Goal: Task Accomplishment & Management: Use online tool/utility

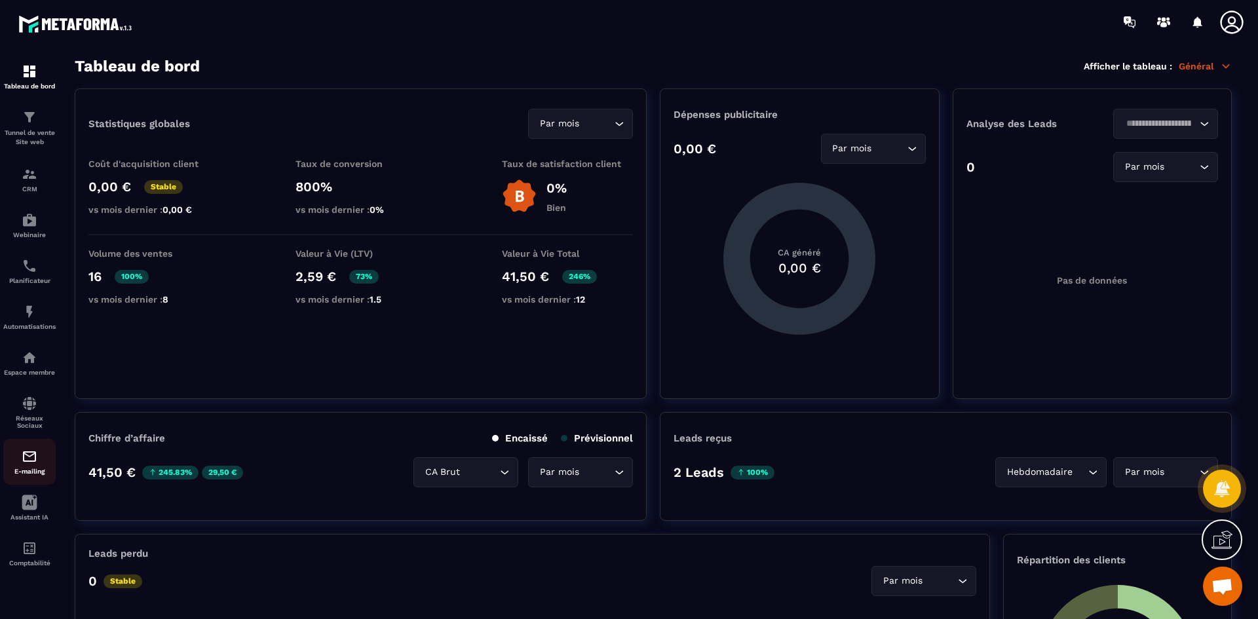
click at [26, 460] on img at bounding box center [30, 457] width 16 height 16
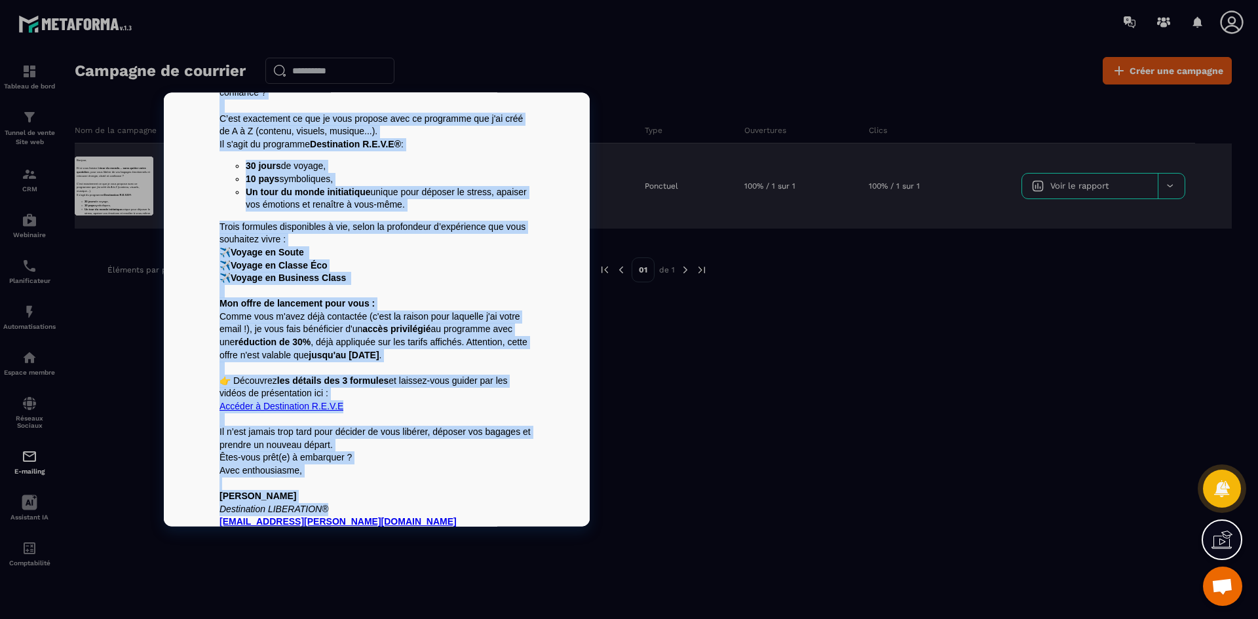
scroll to position [137, 0]
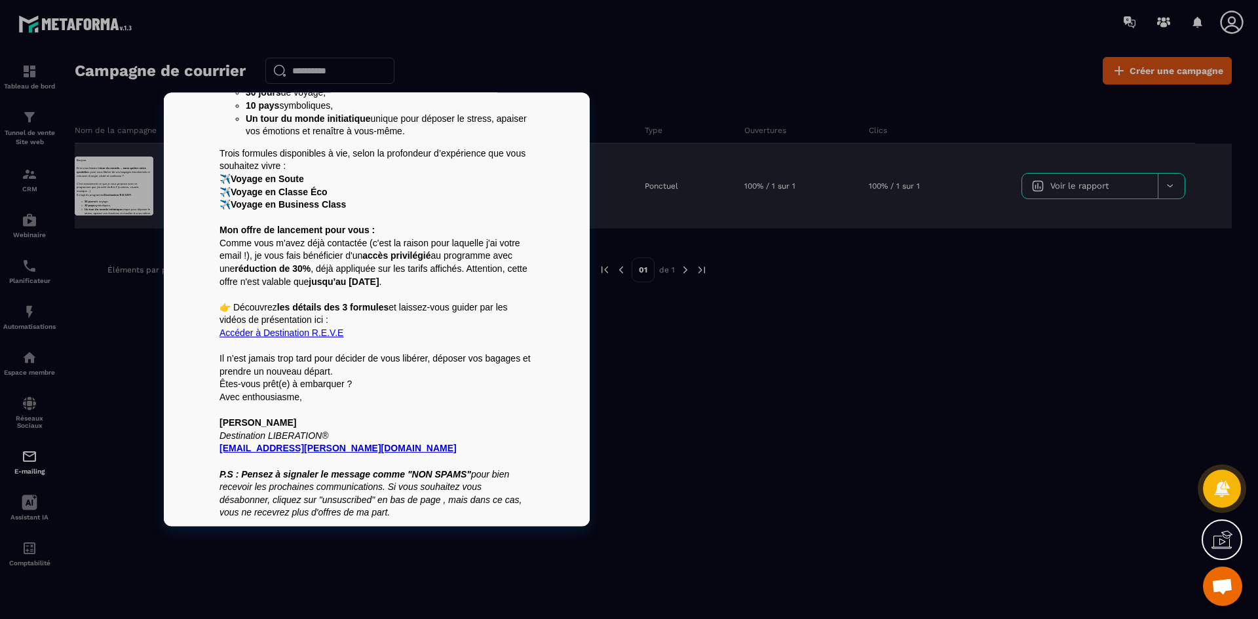
drag, startPoint x: 215, startPoint y: 103, endPoint x: 458, endPoint y: 526, distance: 487.7
click at [458, 526] on html "Bonjour, Et si vous faisiez le tour du monde… sans quitter votre quotidien , po…" at bounding box center [377, 240] width 426 height 571
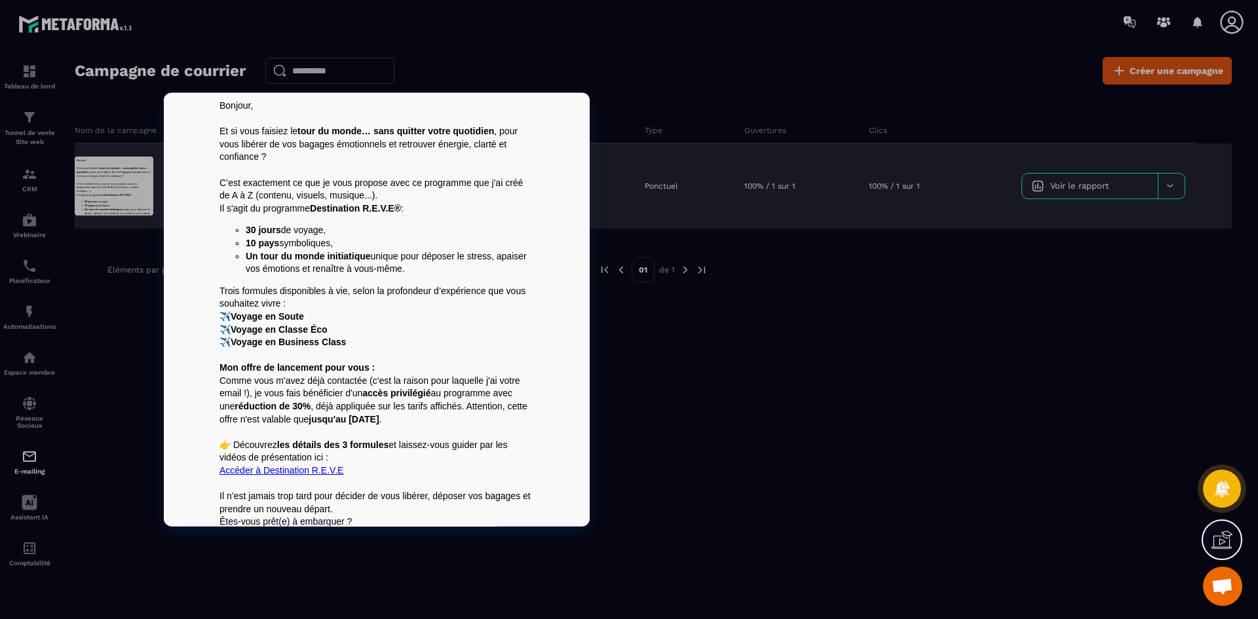
scroll to position [0, 0]
click at [213, 108] on td "Bonjour, Et si vous faisiez le tour du monde… sans quitter votre quotidien , po…" at bounding box center [376, 377] width 327 height 571
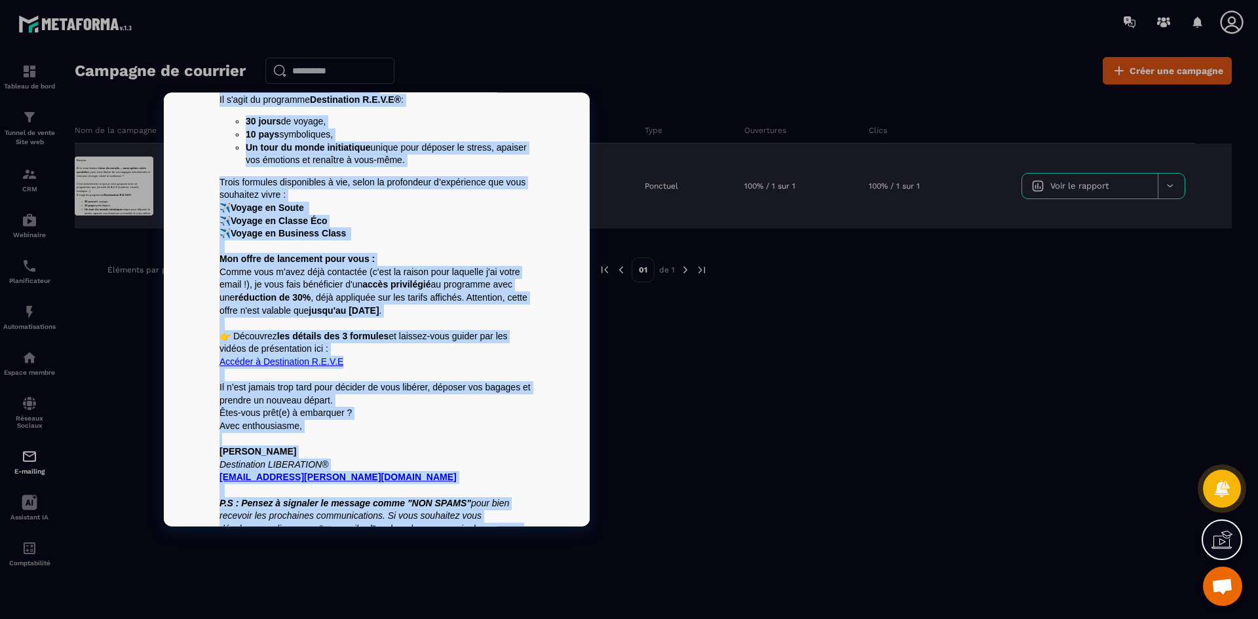
scroll to position [137, 0]
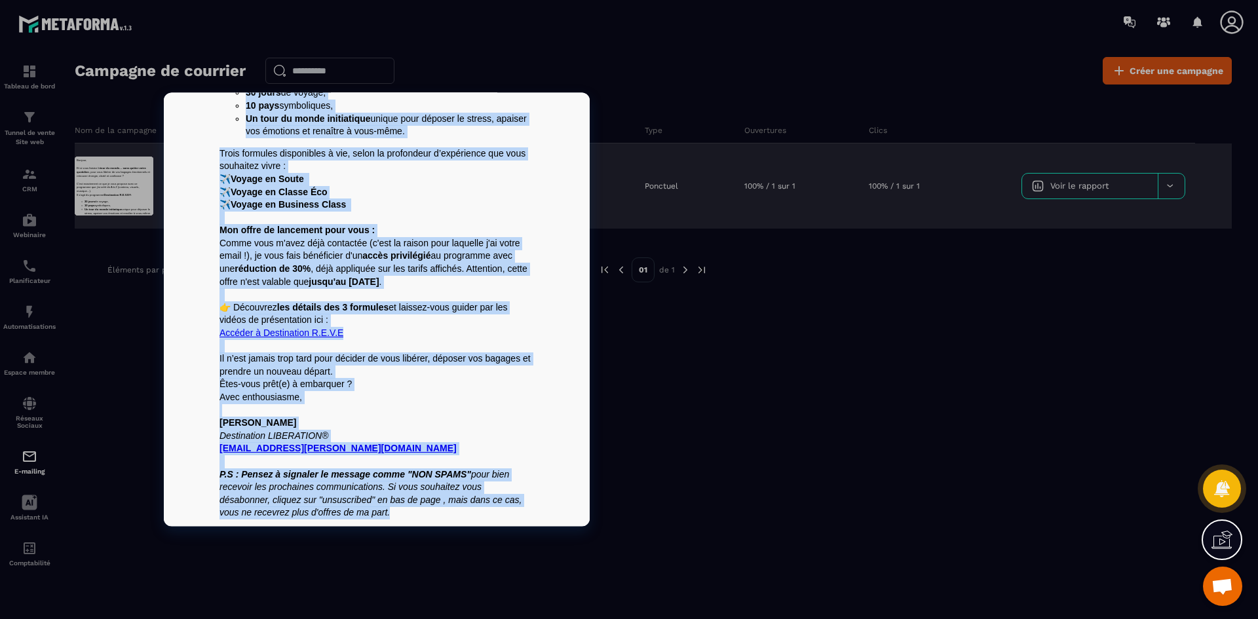
drag, startPoint x: 215, startPoint y: 104, endPoint x: 384, endPoint y: 518, distance: 446.9
click at [384, 518] on div "Bonjour, Et si vous faisiez le tour du monde… sans quitter votre quotidien , po…" at bounding box center [376, 240] width 314 height 557
copy div "Loremip, Do si amet consect ad elit se doeiu… temp incidid utlab etdolorem , al…"
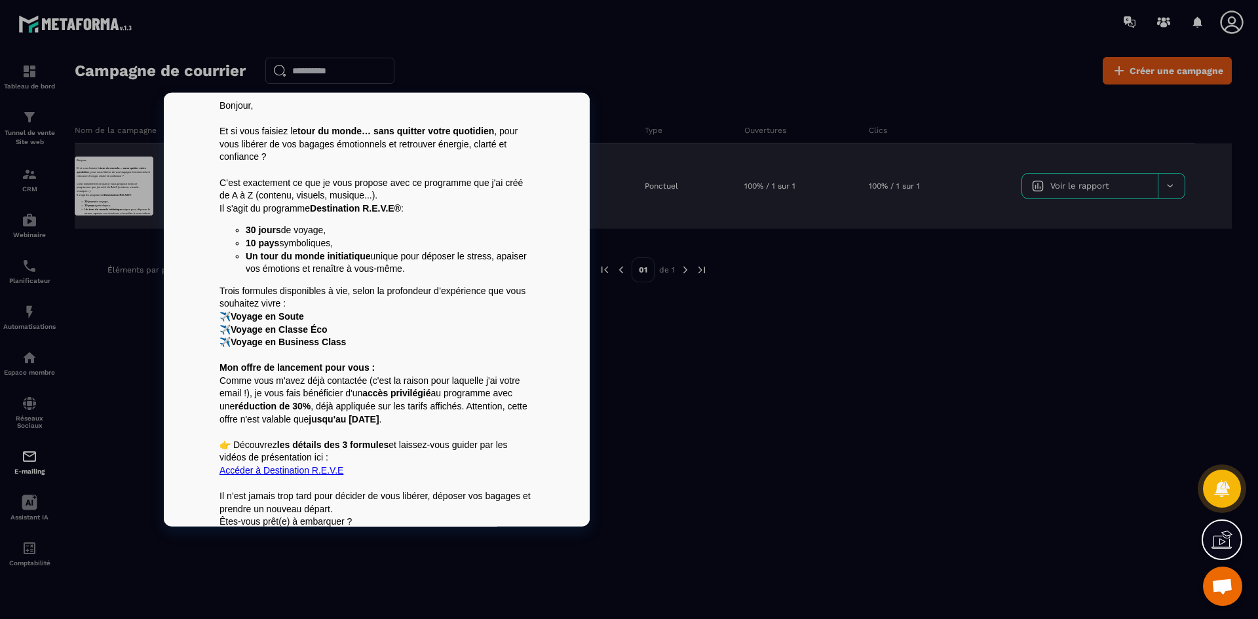
scroll to position [0, 0]
click at [219, 103] on p "Bonjour," at bounding box center [376, 105] width 314 height 13
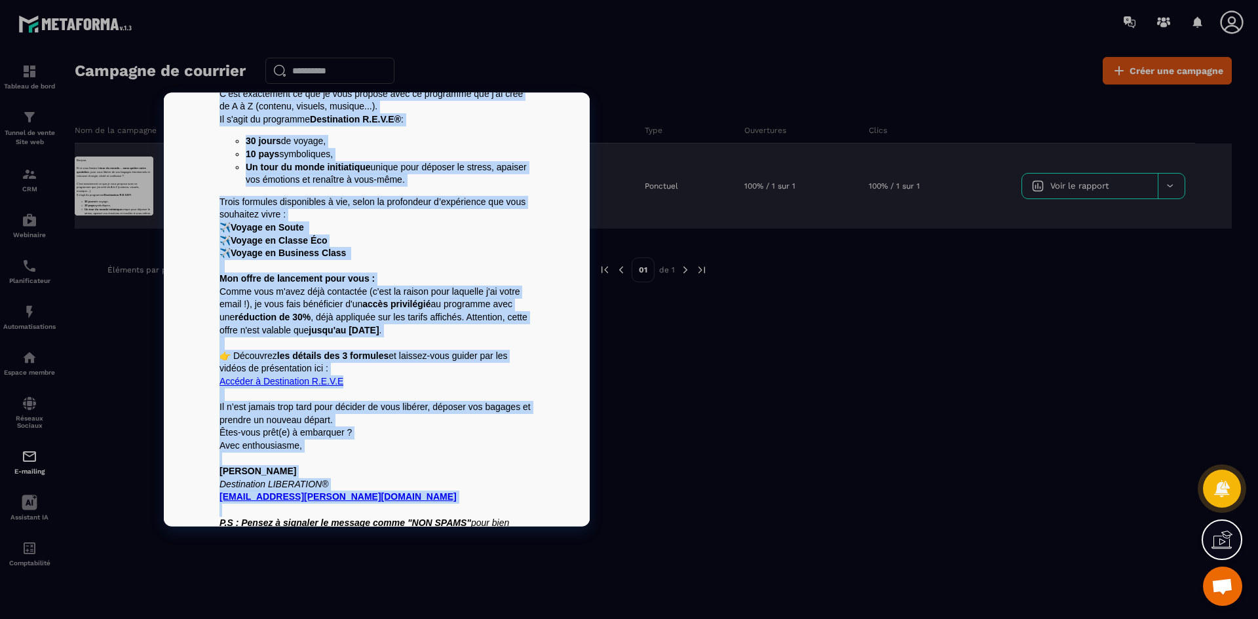
scroll to position [137, 0]
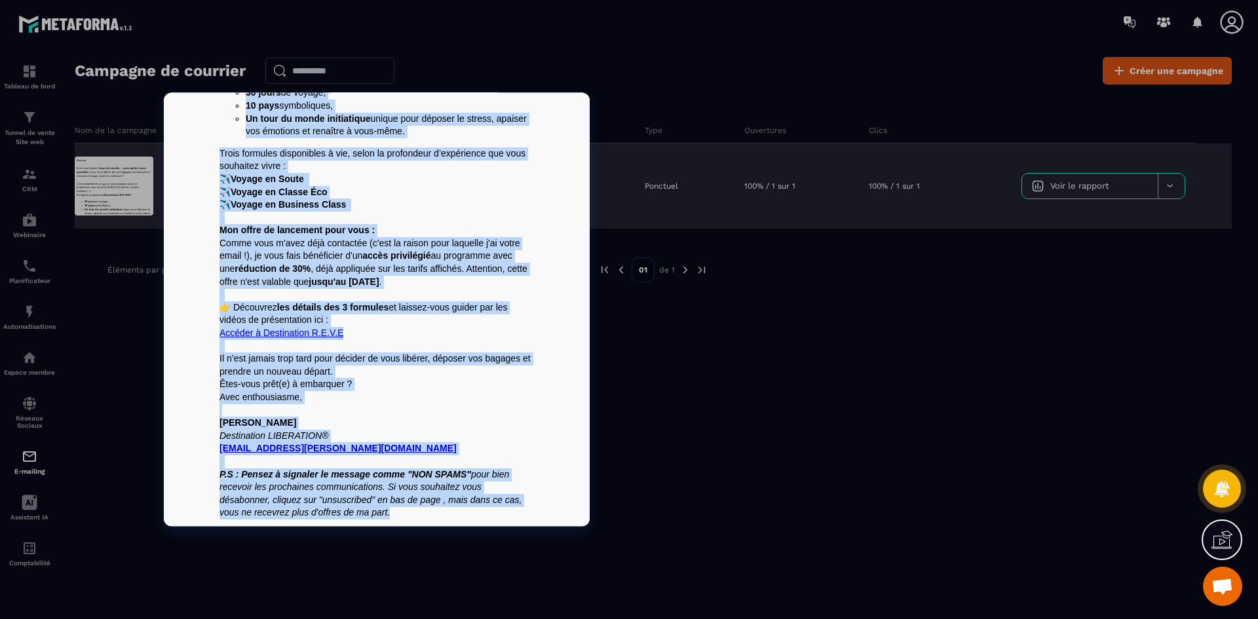
drag, startPoint x: 216, startPoint y: 104, endPoint x: 384, endPoint y: 512, distance: 441.4
click at [384, 512] on div "Bonjour, Et si vous faisiez le tour du monde… sans quitter votre quotidien , po…" at bounding box center [376, 240] width 314 height 557
copy div "Loremip, Do si amet consect ad elit se doeiu… temp incidid utlab etdolorem , al…"
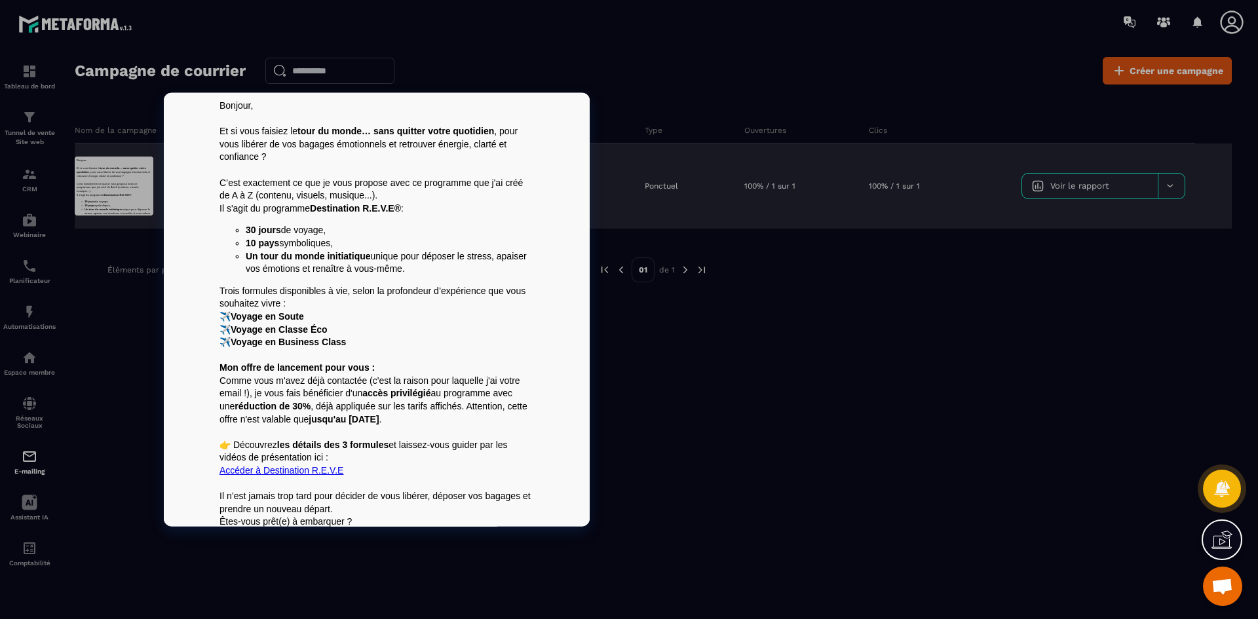
scroll to position [0, 0]
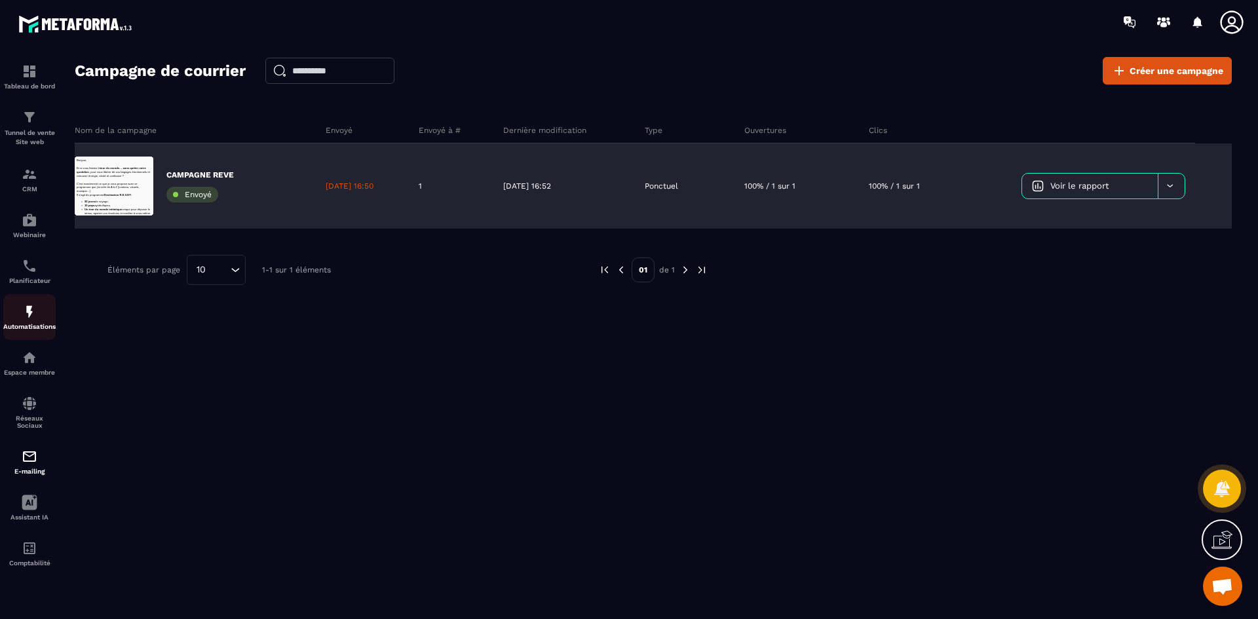
click at [20, 311] on div "Automatisations" at bounding box center [29, 317] width 52 height 26
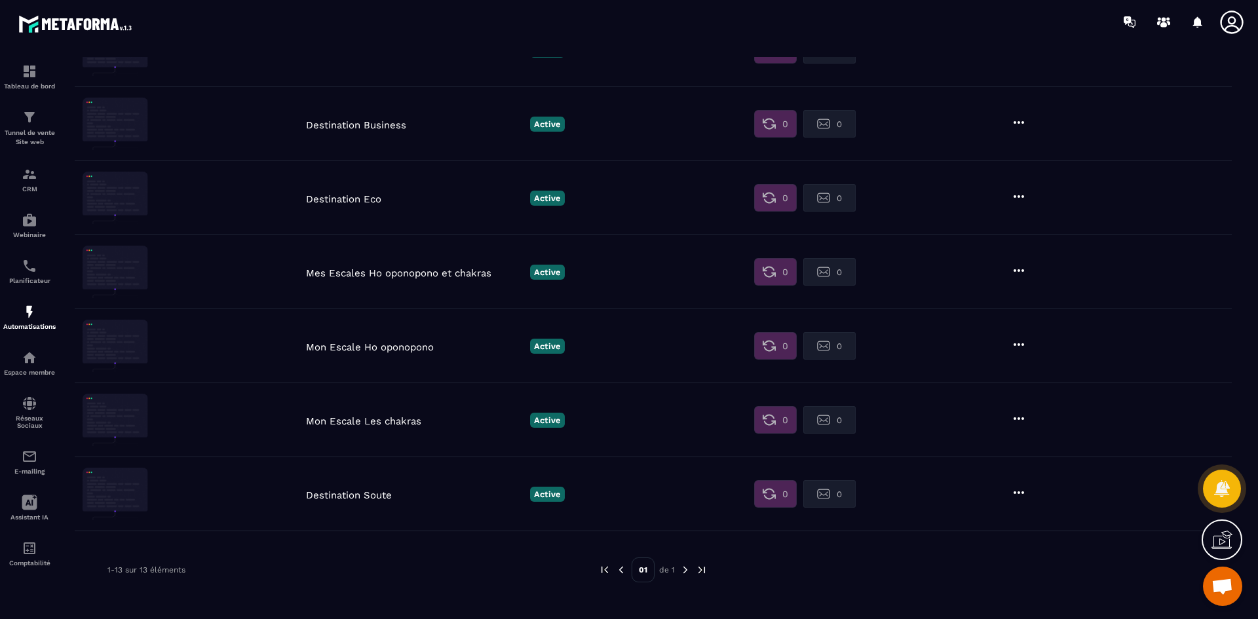
scroll to position [595, 0]
click at [358, 496] on p "Destination Soute" at bounding box center [414, 494] width 217 height 12
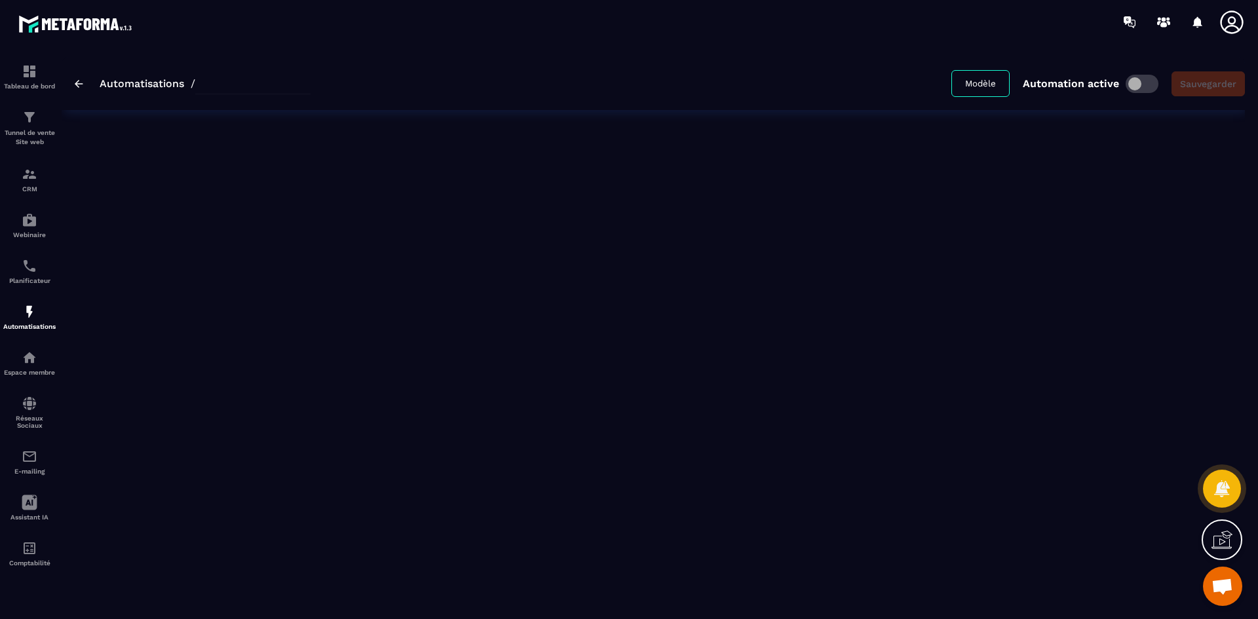
type input "**********"
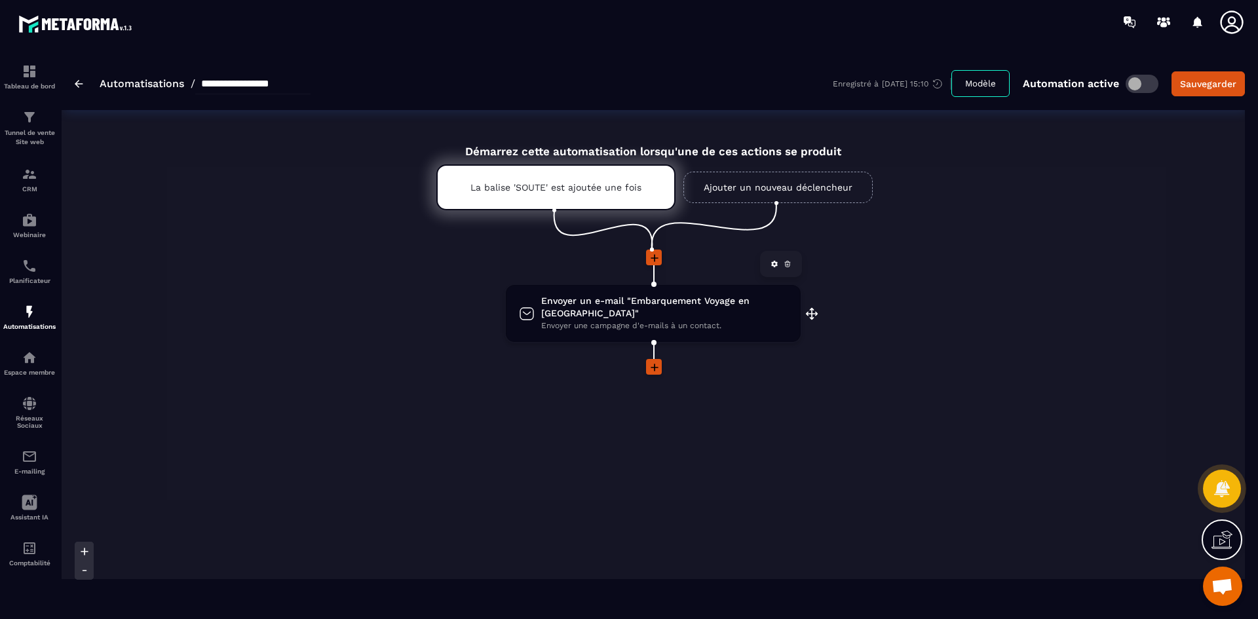
click at [652, 299] on span "Envoyer un e-mail "Embarquement Voyage en [GEOGRAPHIC_DATA]"" at bounding box center [664, 307] width 246 height 25
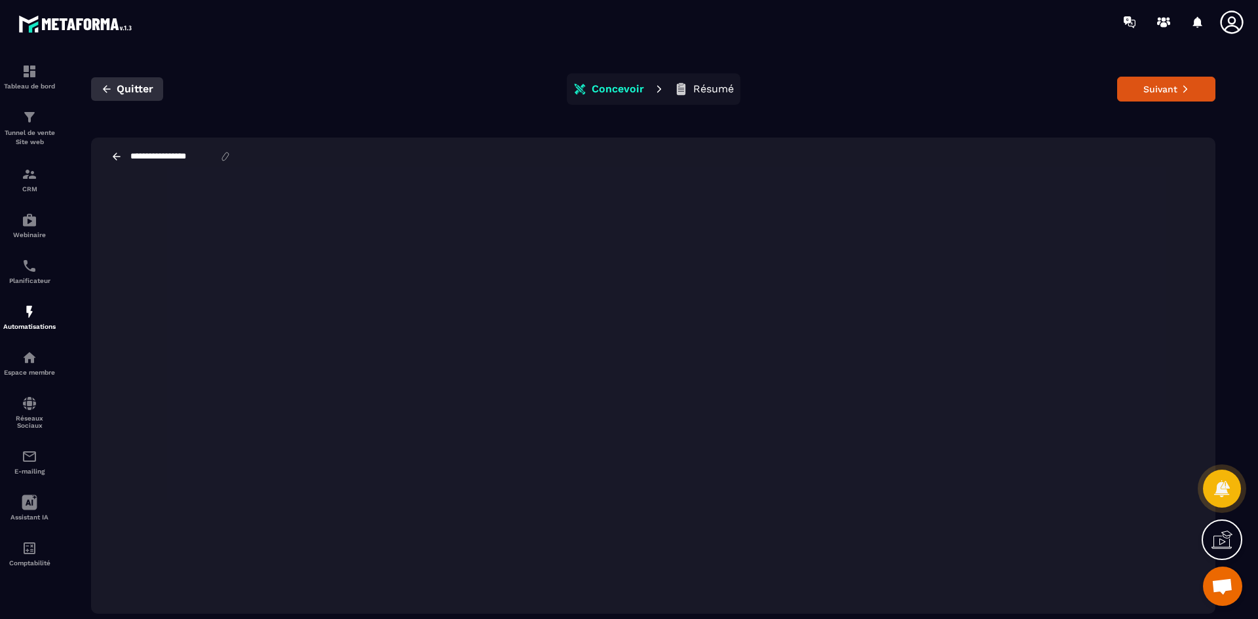
click at [102, 84] on icon "button" at bounding box center [107, 89] width 12 height 12
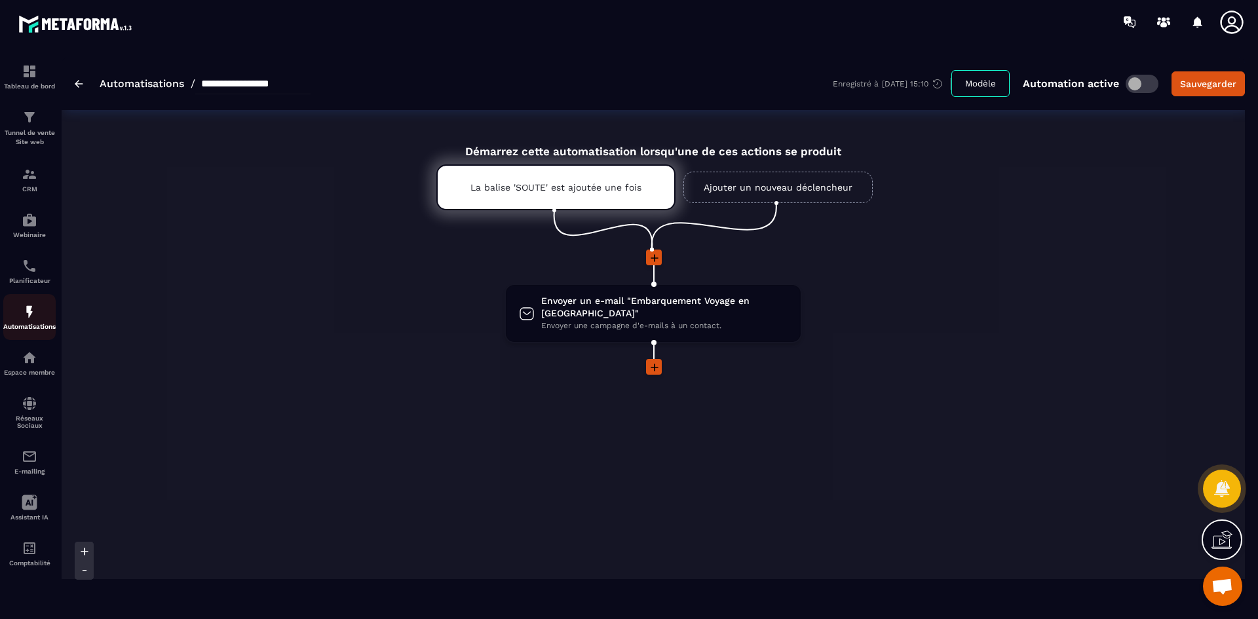
click at [29, 324] on p "Automatisations" at bounding box center [29, 326] width 52 height 7
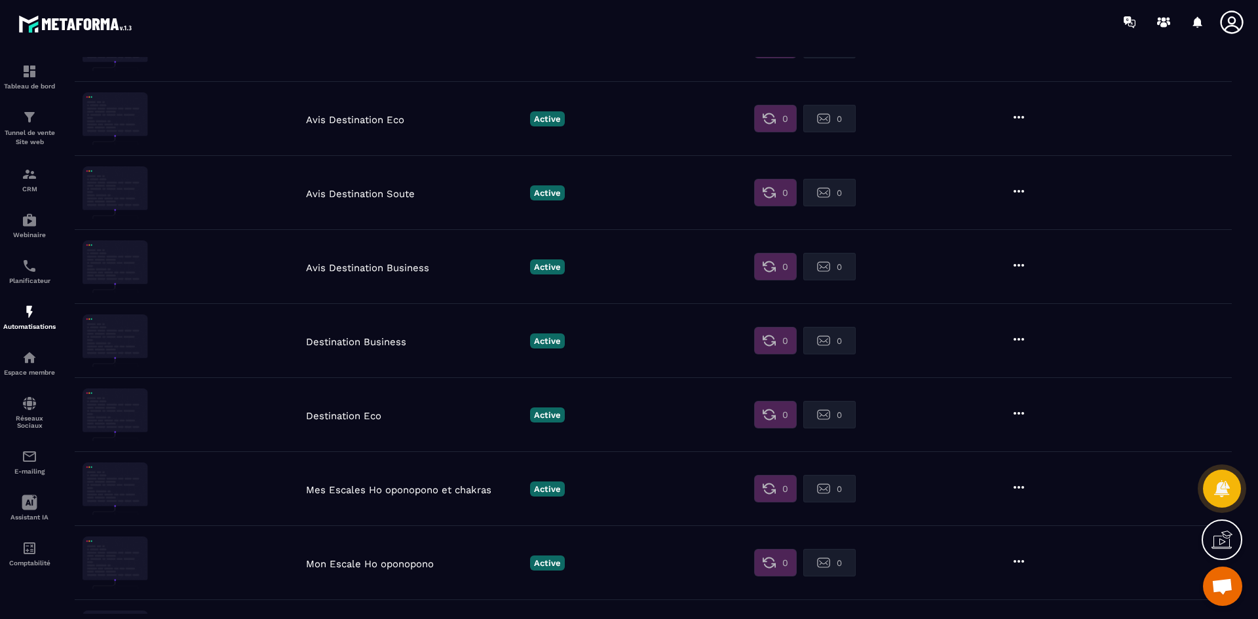
scroll to position [458, 0]
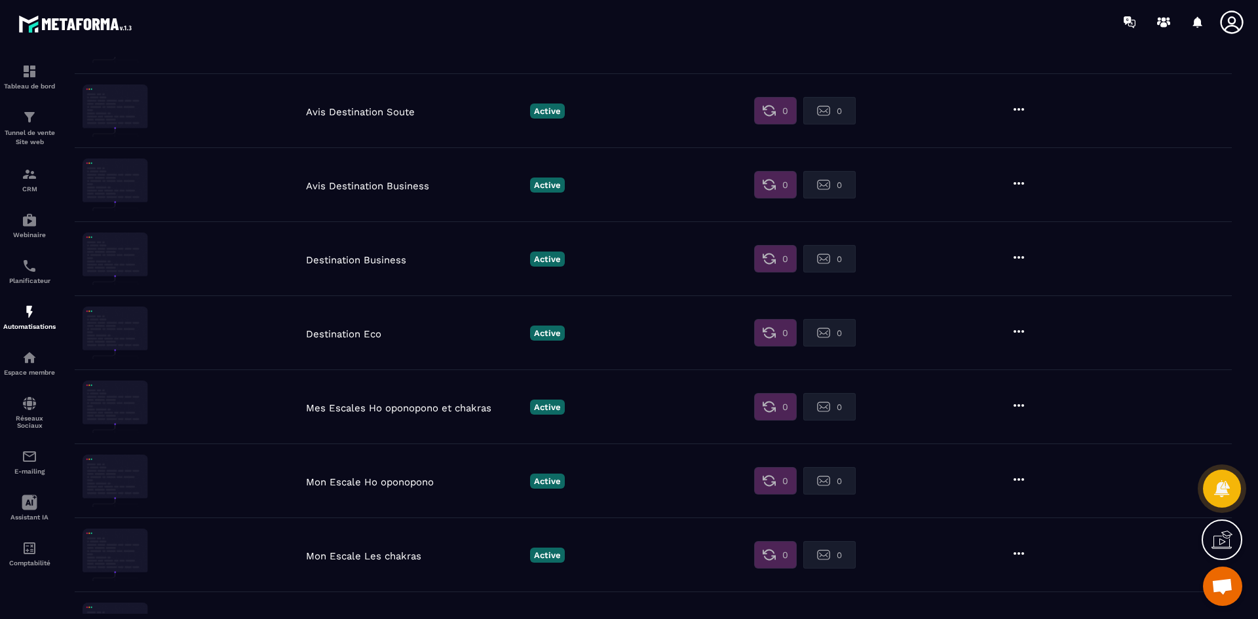
click at [346, 336] on p "Destination Eco" at bounding box center [414, 334] width 217 height 12
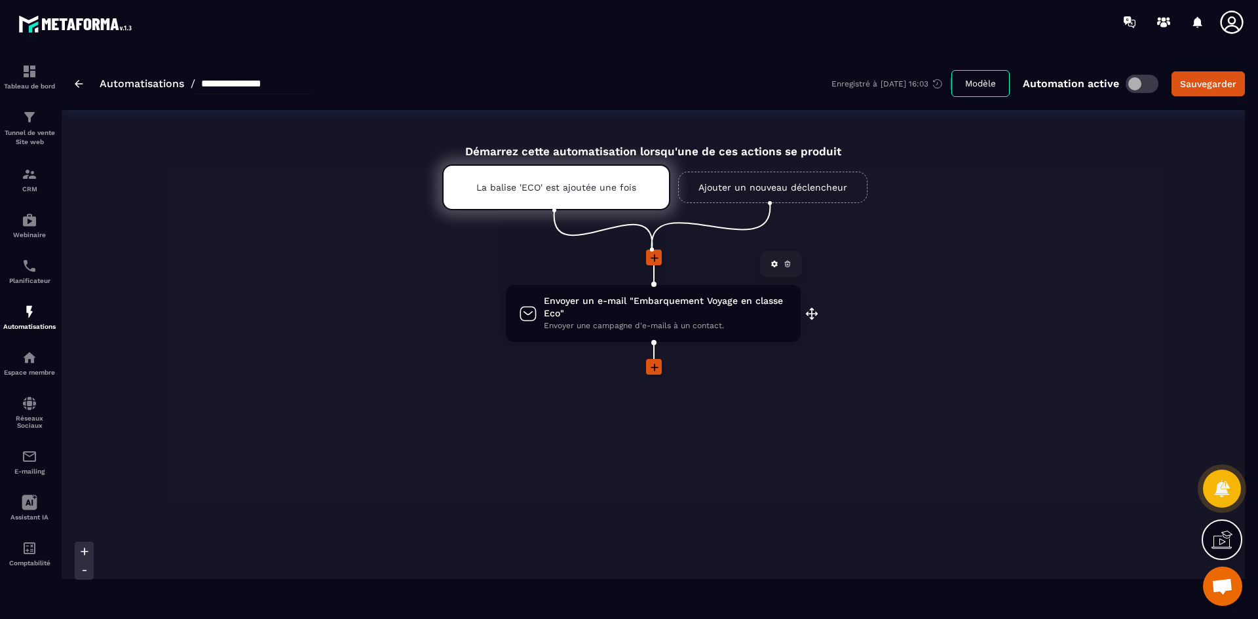
click at [618, 301] on span "Envoyer un e-mail "Embarquement Voyage en classe Eco"" at bounding box center [666, 307] width 244 height 25
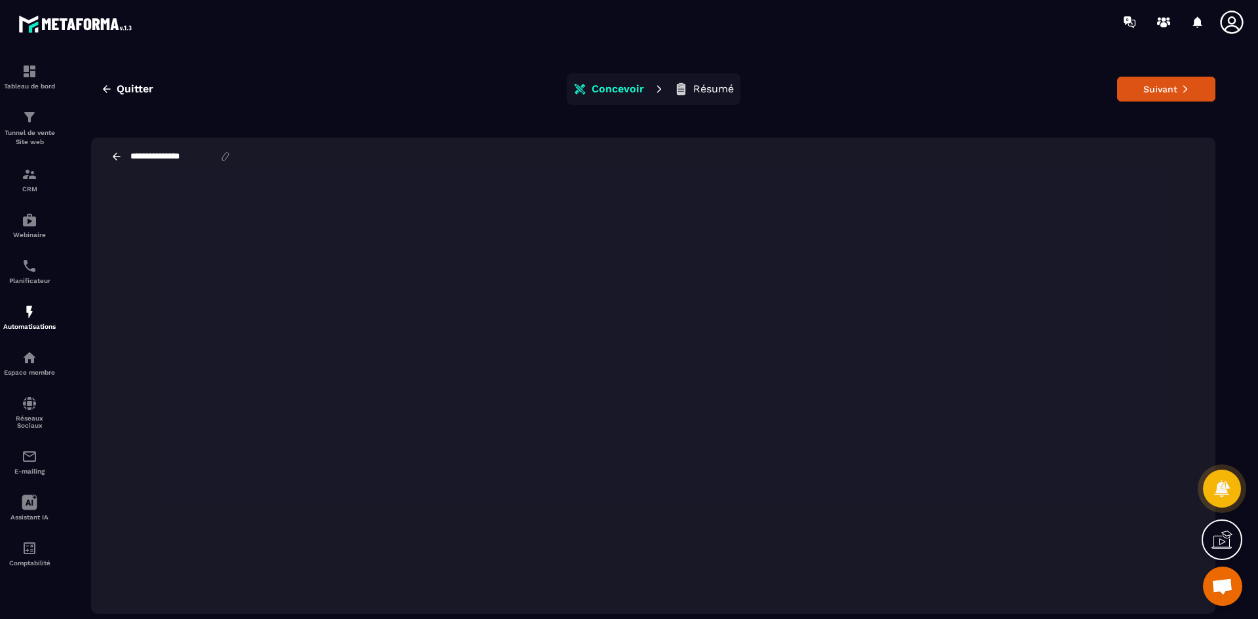
scroll to position [10, 0]
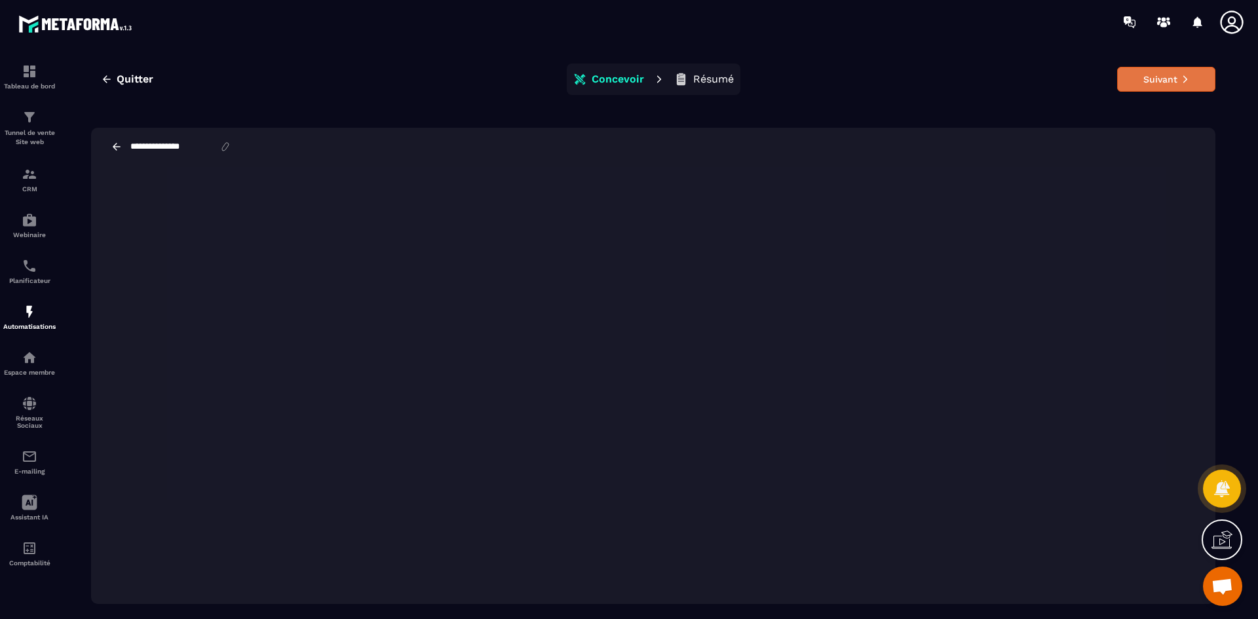
click at [1170, 76] on button "Suivant" at bounding box center [1166, 79] width 98 height 25
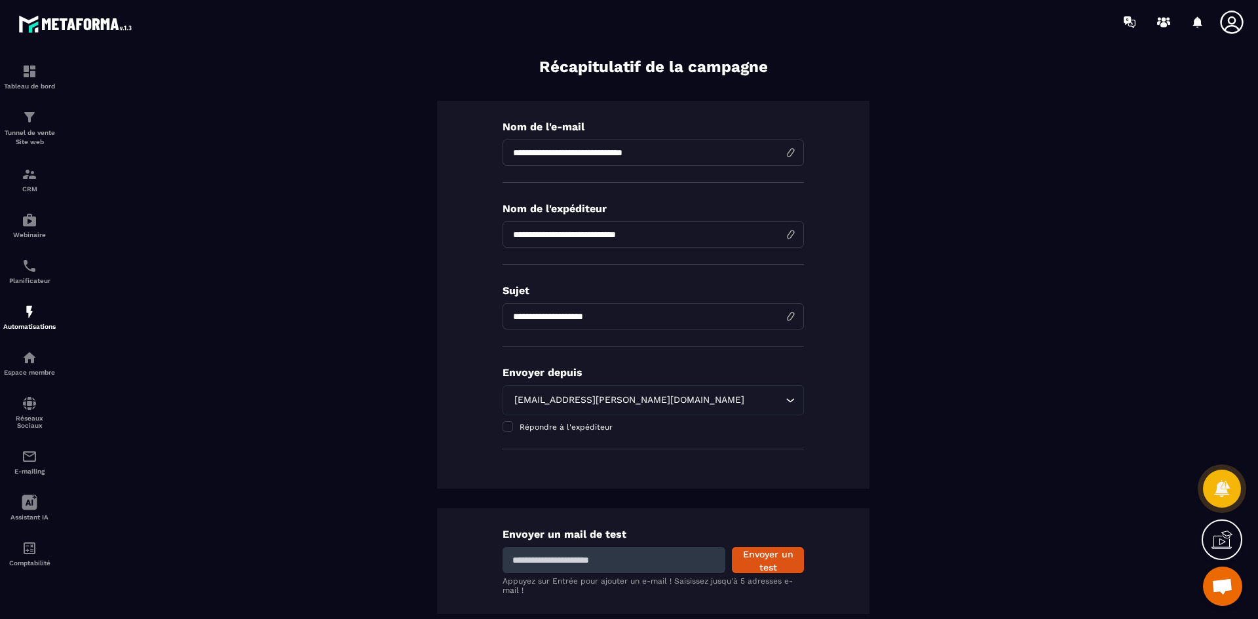
scroll to position [0, 0]
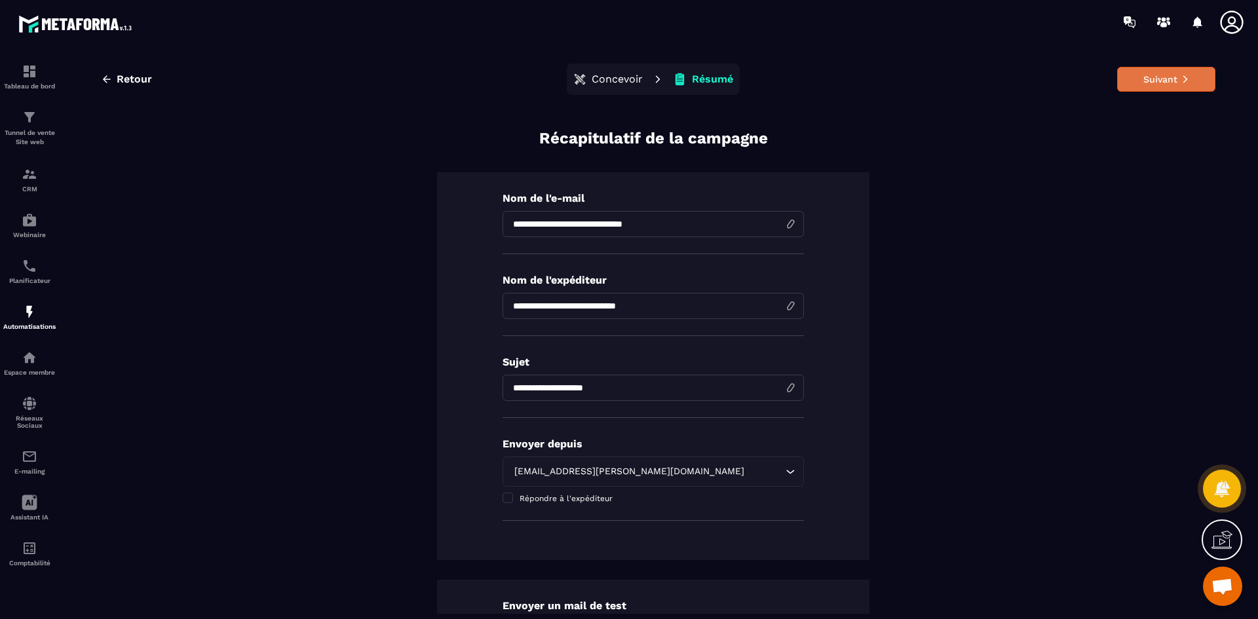
click at [1155, 83] on button "Suivant" at bounding box center [1166, 79] width 98 height 25
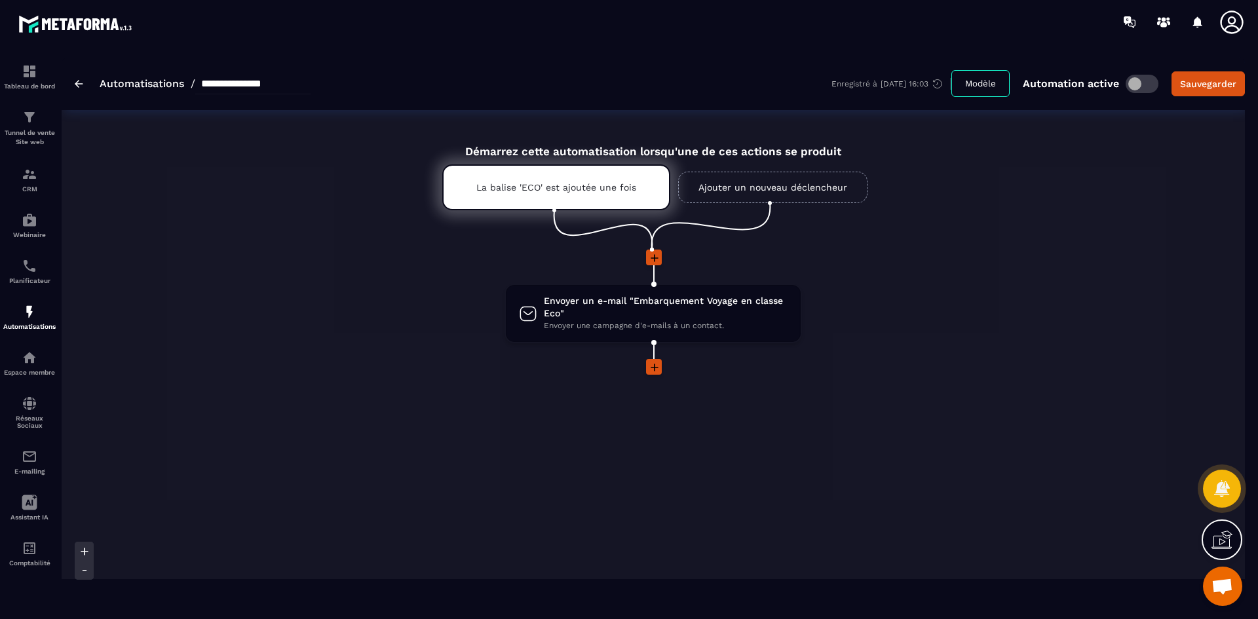
click at [122, 84] on link "Automatisations" at bounding box center [142, 83] width 84 height 12
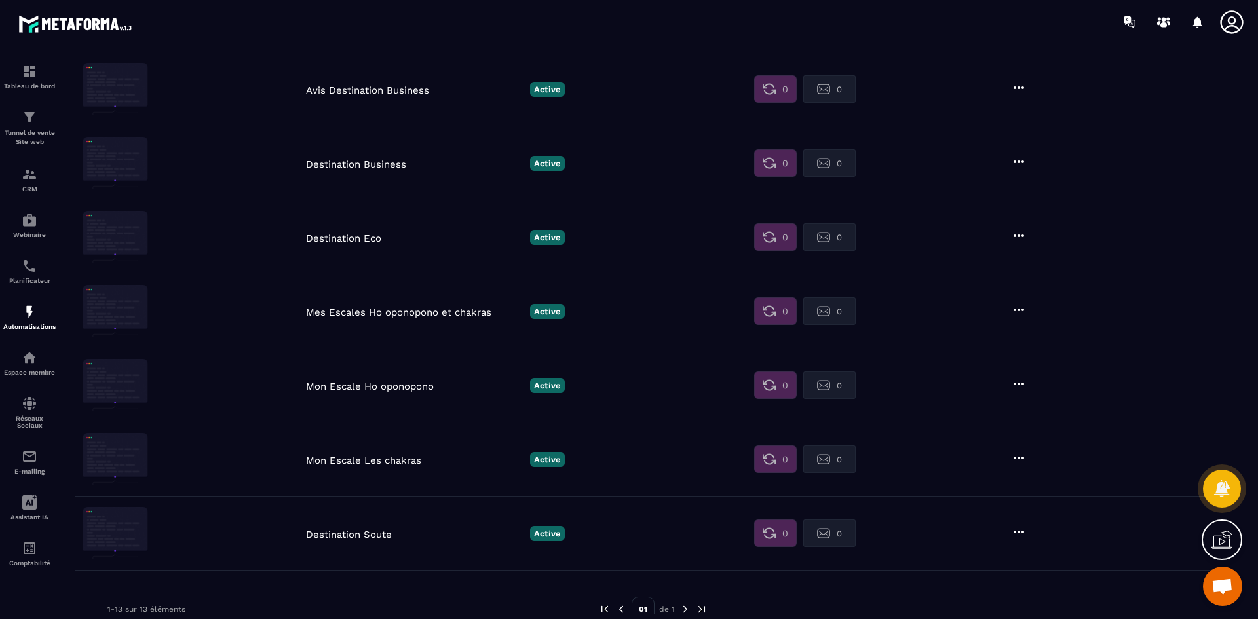
scroll to position [589, 0]
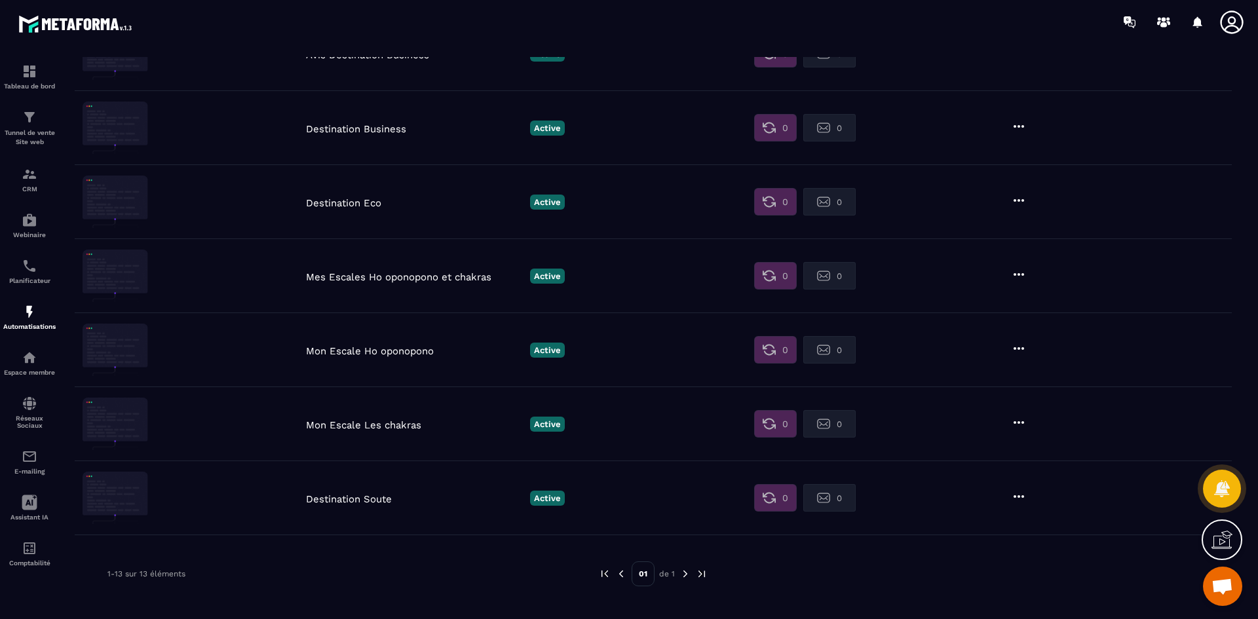
click at [352, 131] on p "Destination Business" at bounding box center [414, 129] width 217 height 12
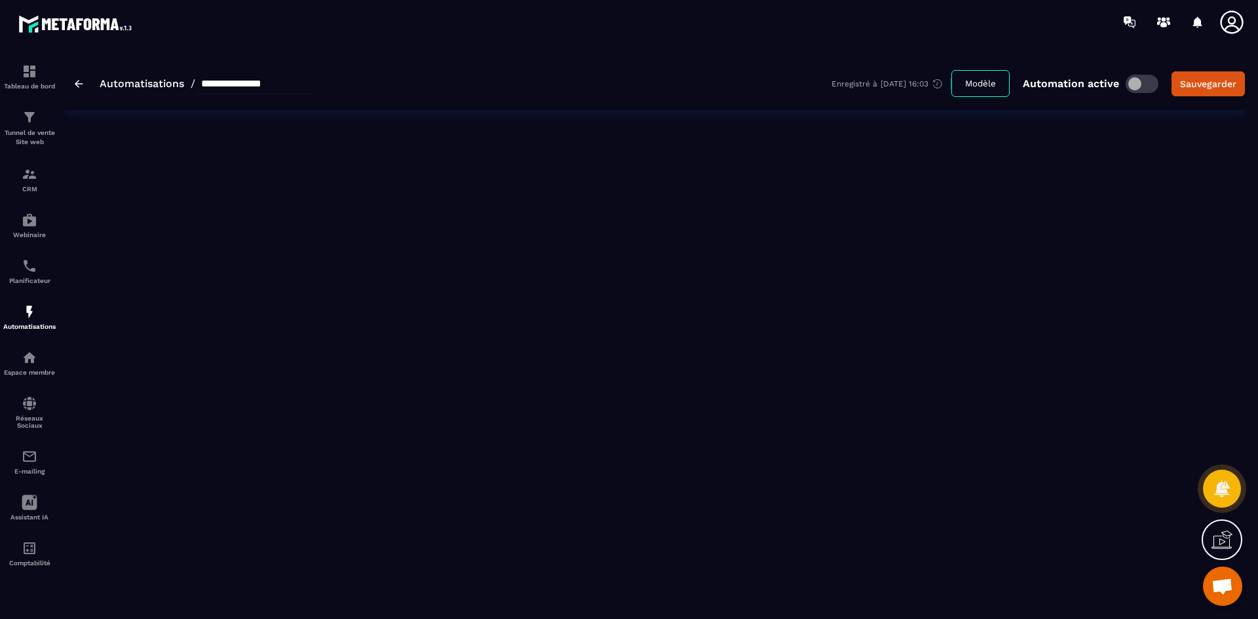
type input "**********"
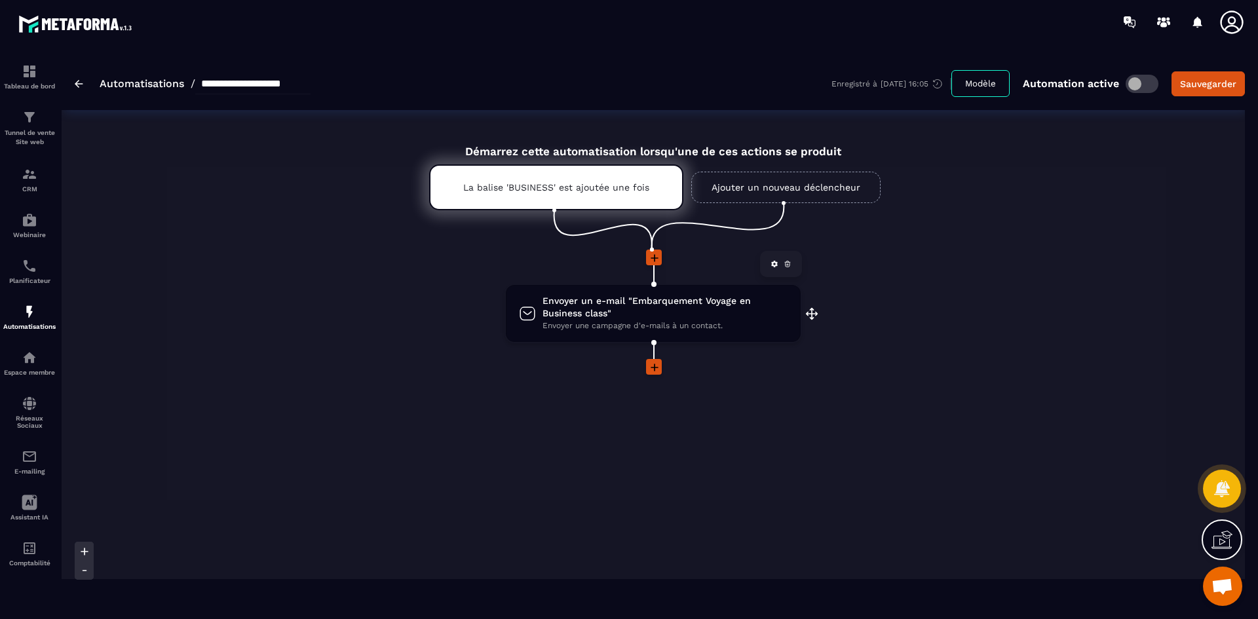
click at [581, 297] on span "Envoyer un e-mail "Embarquement Voyage en Business class"" at bounding box center [664, 307] width 245 height 25
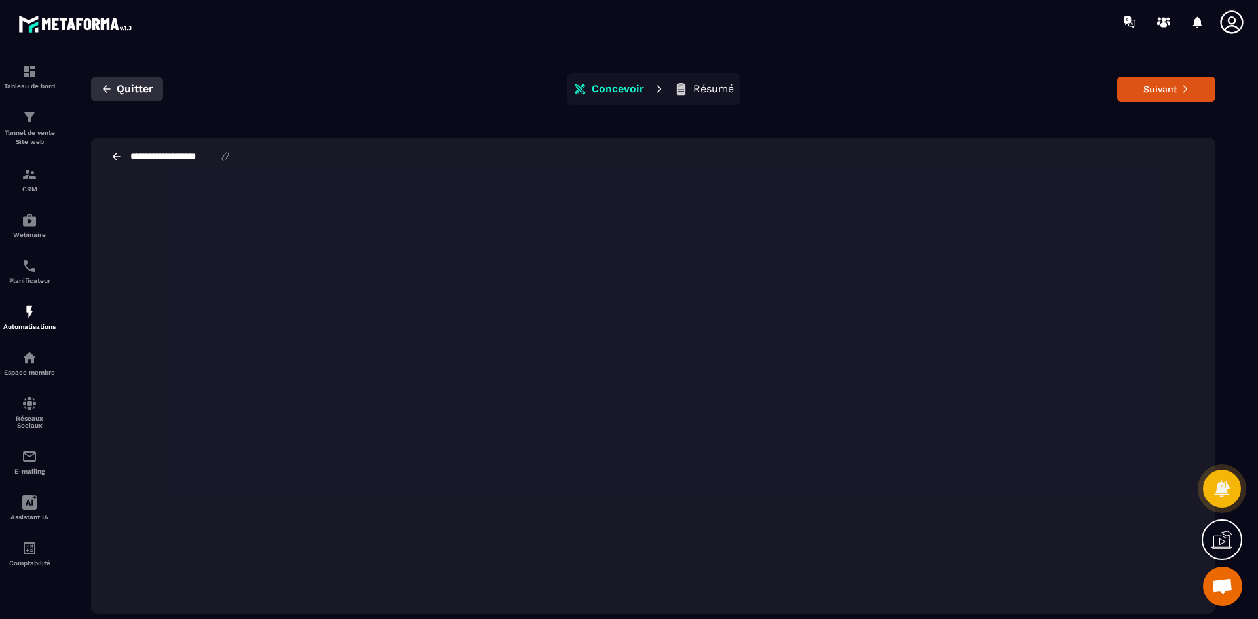
click at [140, 90] on span "Quitter" at bounding box center [135, 89] width 37 height 13
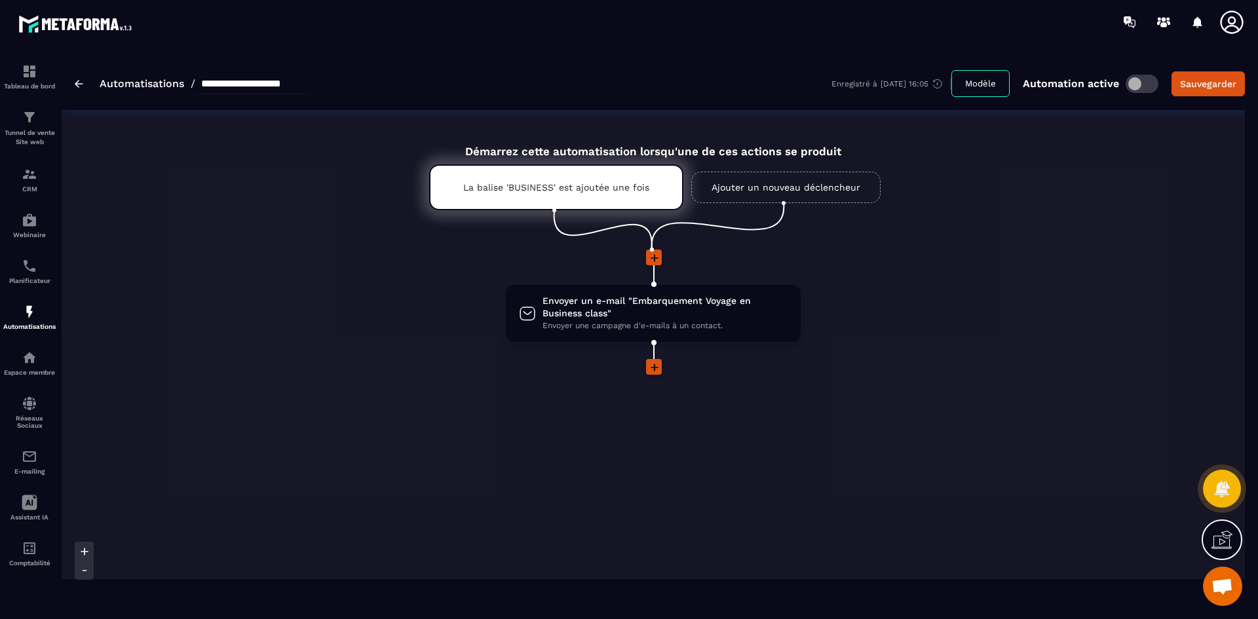
click at [180, 87] on link "Automatisations" at bounding box center [142, 83] width 84 height 12
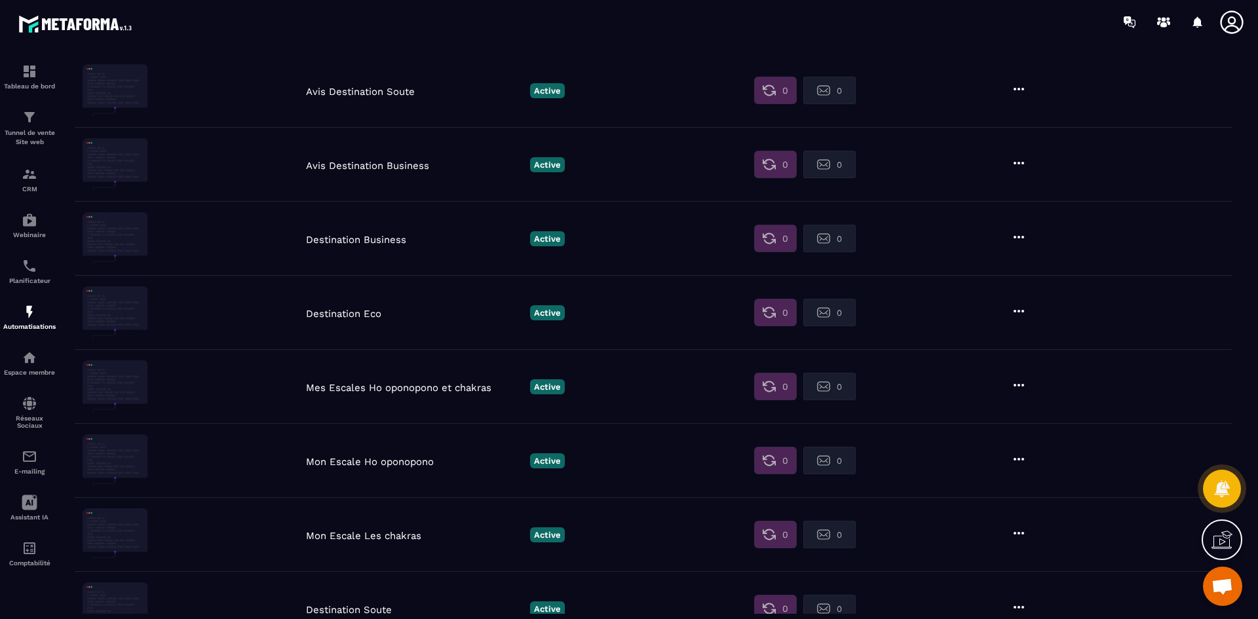
scroll to position [595, 0]
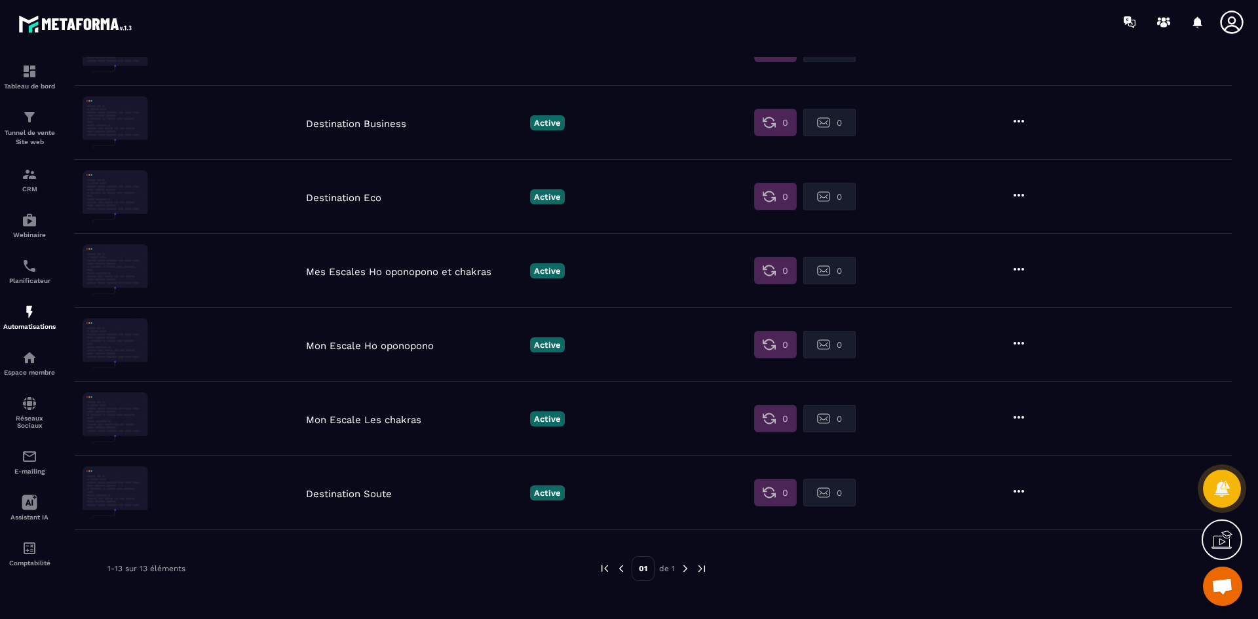
click at [373, 420] on p "Mon Escale Les chakras" at bounding box center [414, 420] width 217 height 12
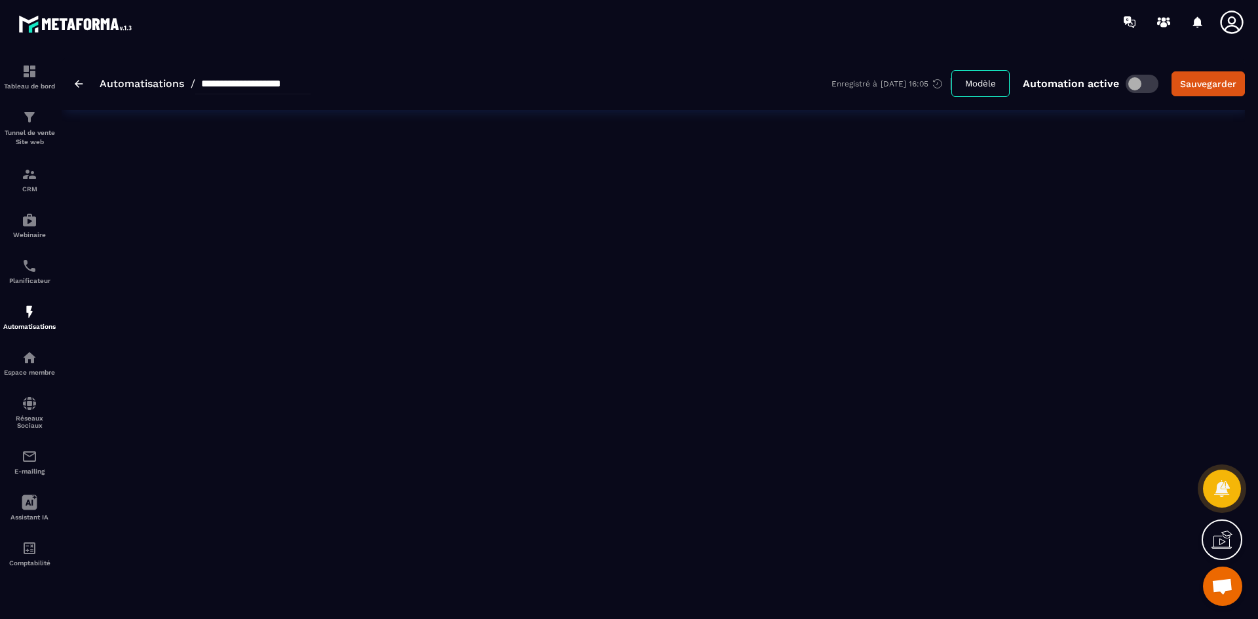
type input "**********"
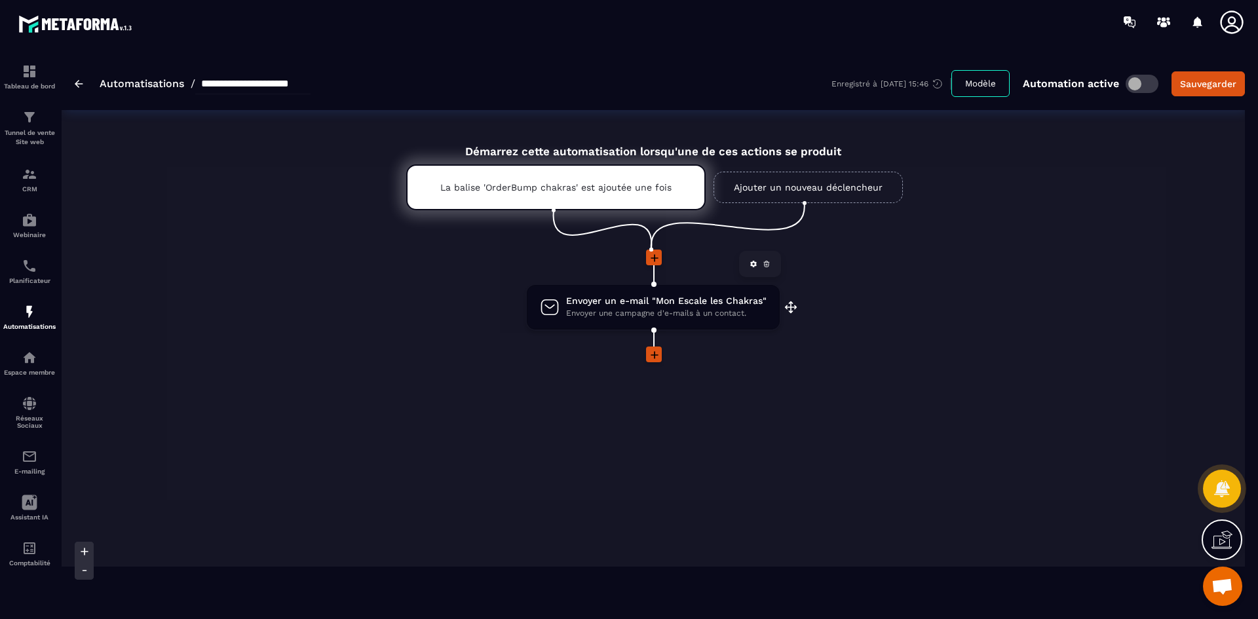
click at [613, 301] on span "Envoyer un e-mail "Mon Escale les Chakras"" at bounding box center [666, 301] width 200 height 12
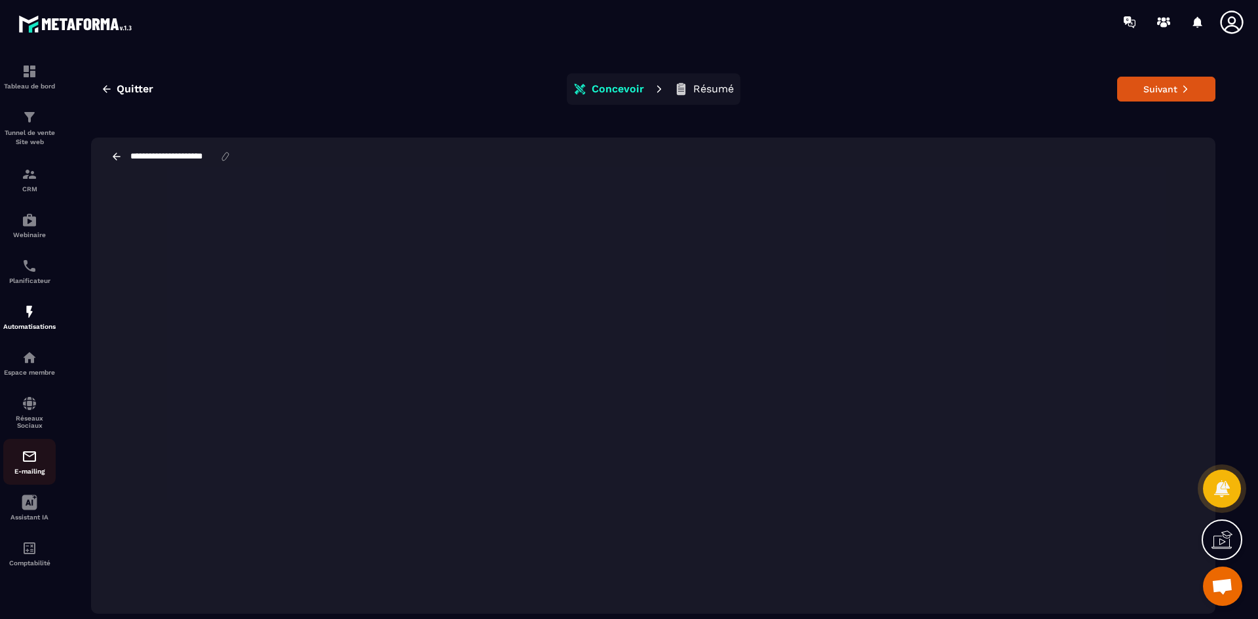
click at [27, 467] on div "E-mailing" at bounding box center [29, 462] width 52 height 26
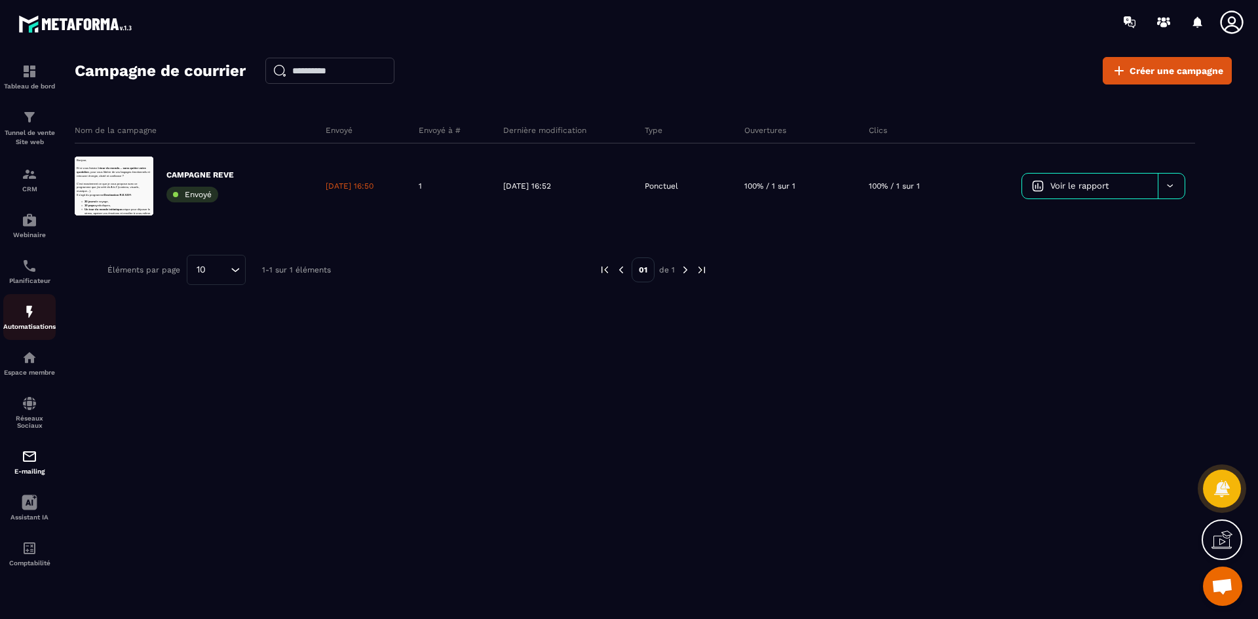
click at [37, 314] on img at bounding box center [30, 312] width 16 height 16
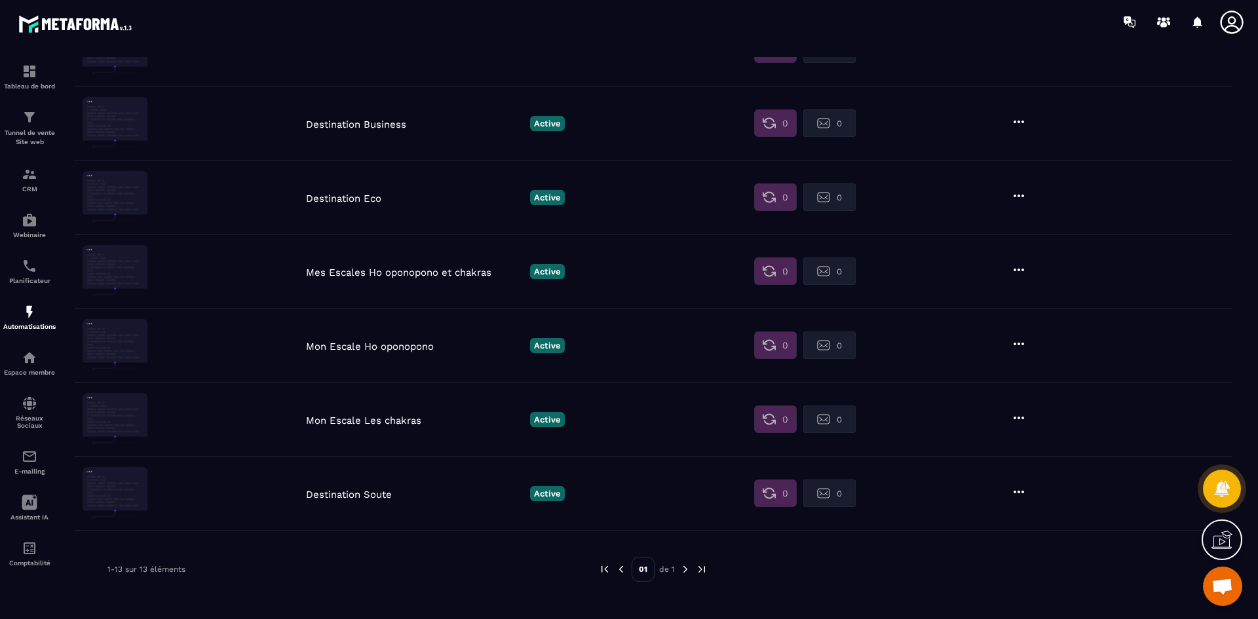
scroll to position [595, 0]
click at [364, 495] on p "Destination Soute" at bounding box center [414, 494] width 217 height 12
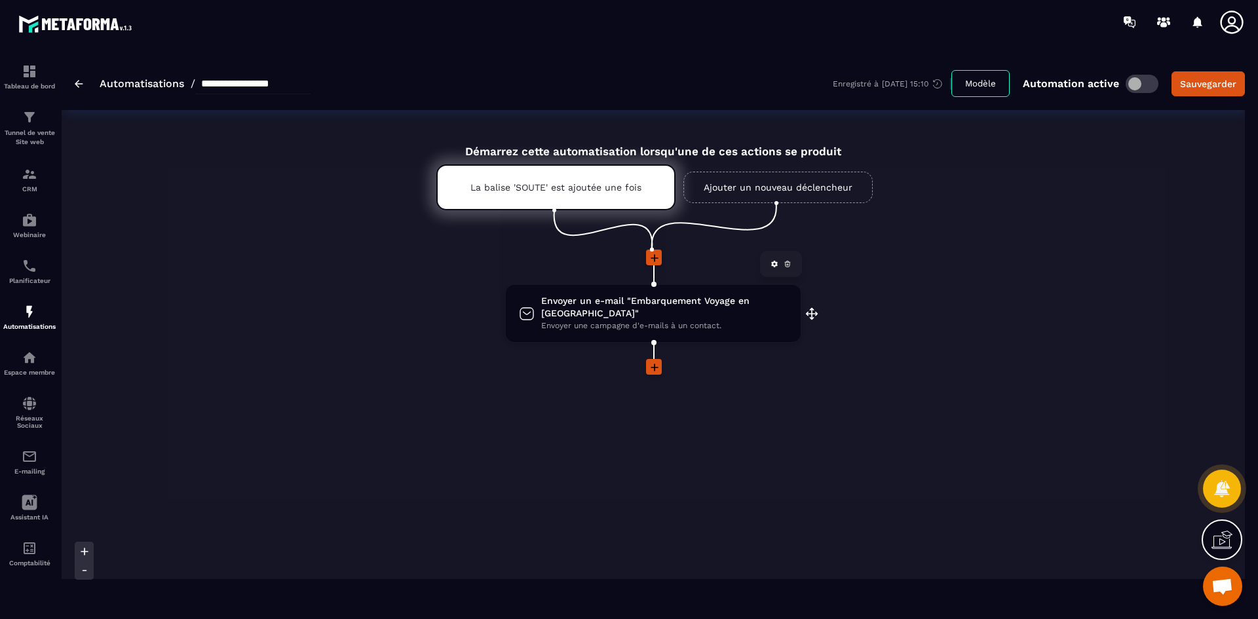
click at [625, 320] on span "Envoyer une campagne d'e-mails à un contact." at bounding box center [664, 326] width 246 height 12
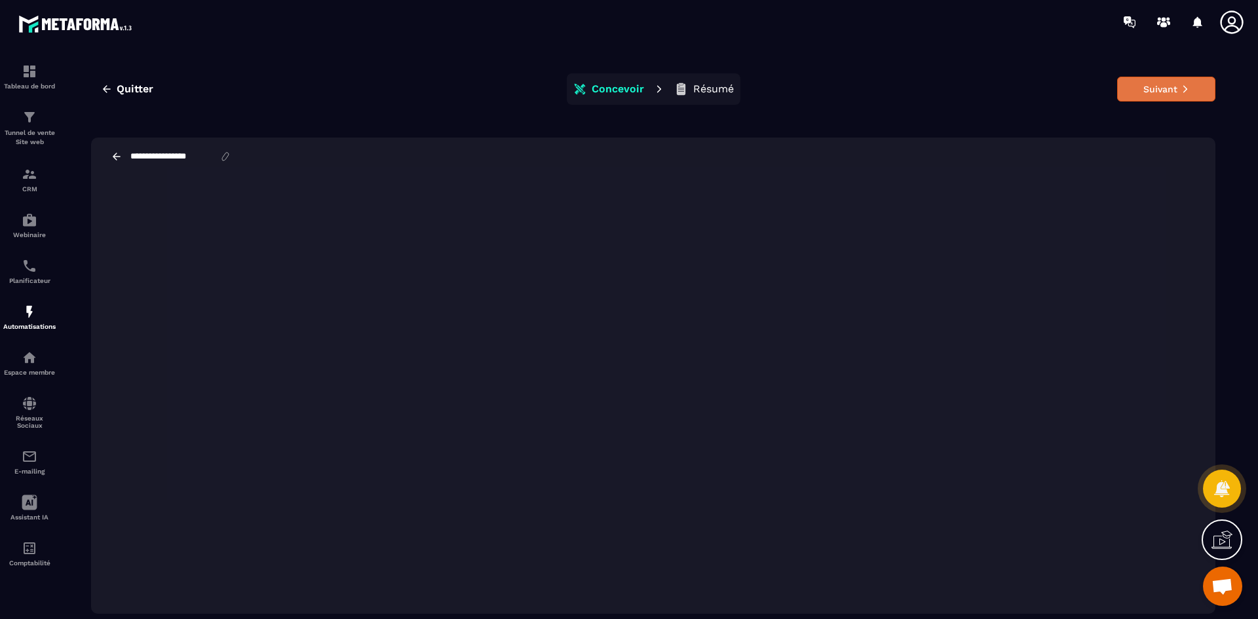
click at [1180, 88] on icon at bounding box center [1184, 88] width 9 height 9
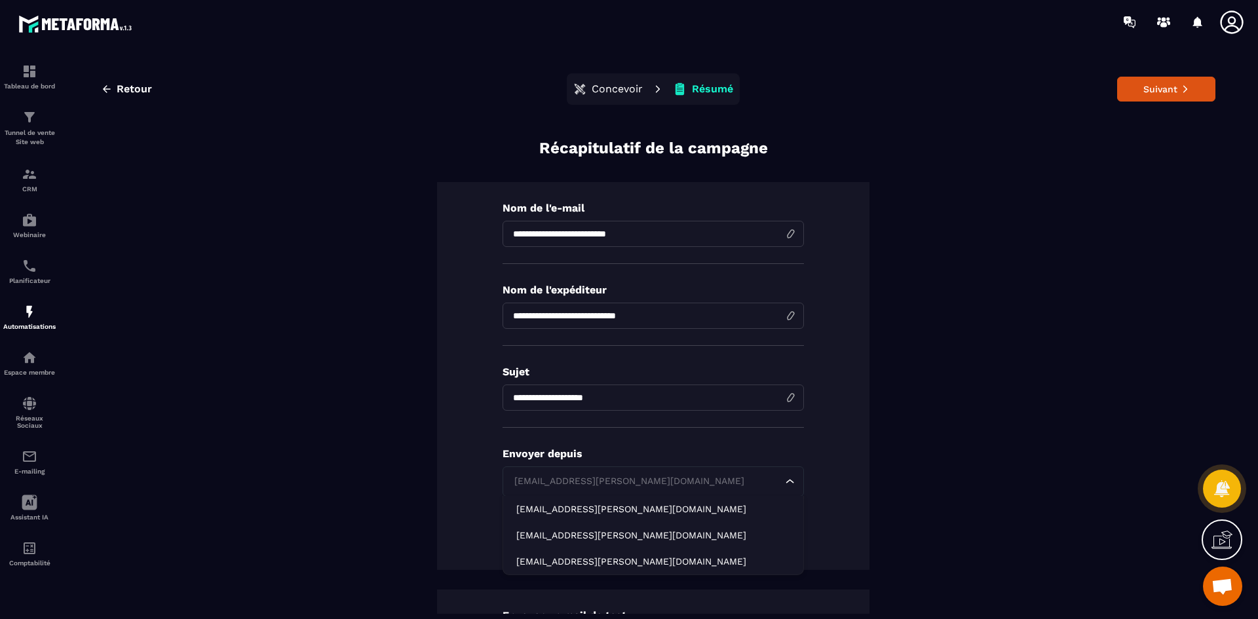
click at [783, 485] on icon "Search for option" at bounding box center [789, 481] width 13 height 13
click at [852, 477] on div "**********" at bounding box center [653, 376] width 432 height 388
click at [774, 479] on input "Search for option" at bounding box center [646, 481] width 271 height 14
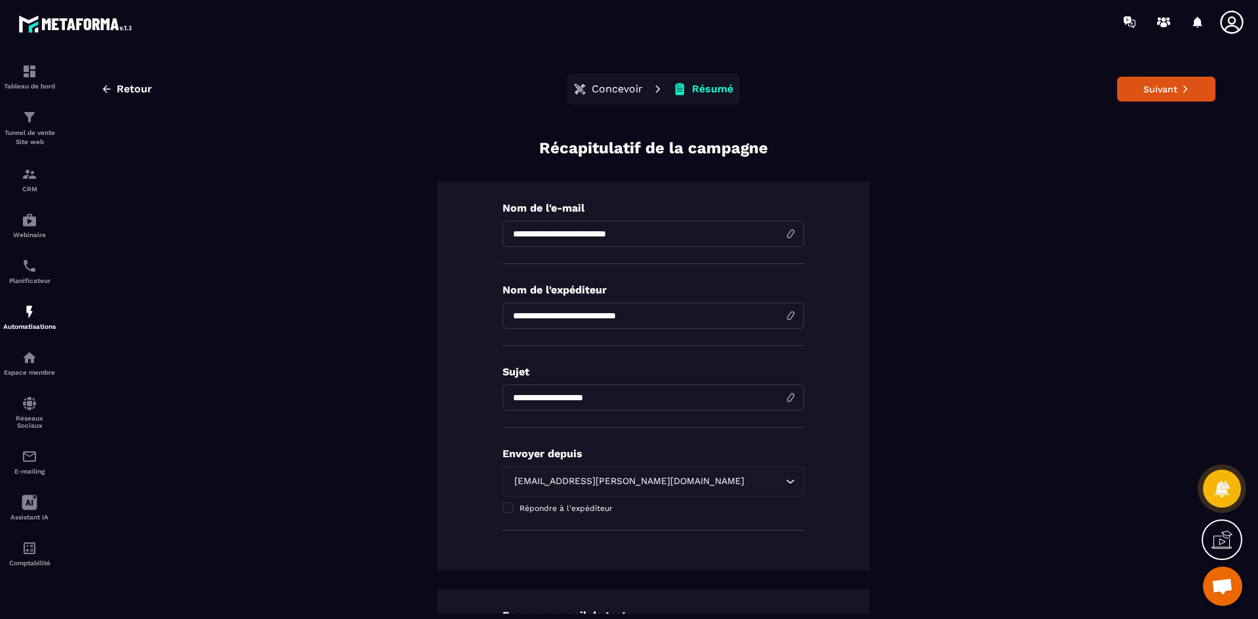
click at [917, 462] on div "**********" at bounding box center [653, 452] width 1124 height 628
